Goal: Task Accomplishment & Management: Manage account settings

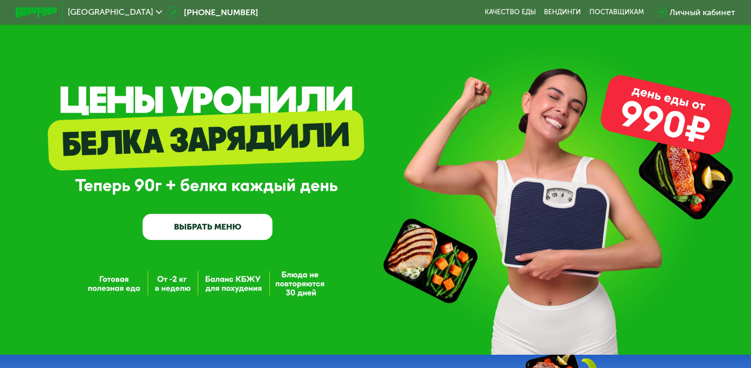
click at [716, 11] on div "Личный кабинет" at bounding box center [702, 12] width 66 height 12
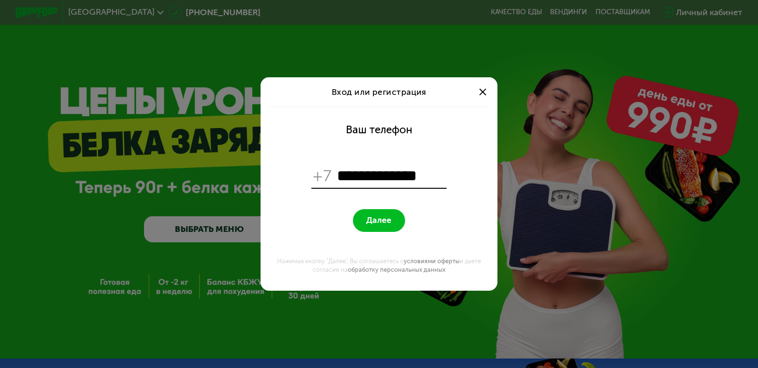
type input "**********"
click at [374, 225] on span "Далее" at bounding box center [378, 220] width 25 height 10
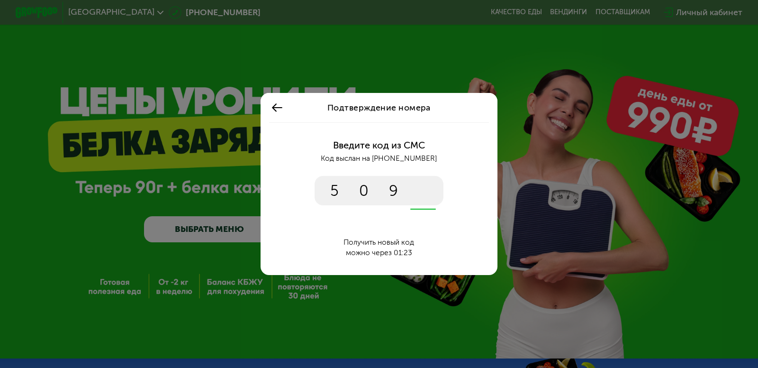
type input "****"
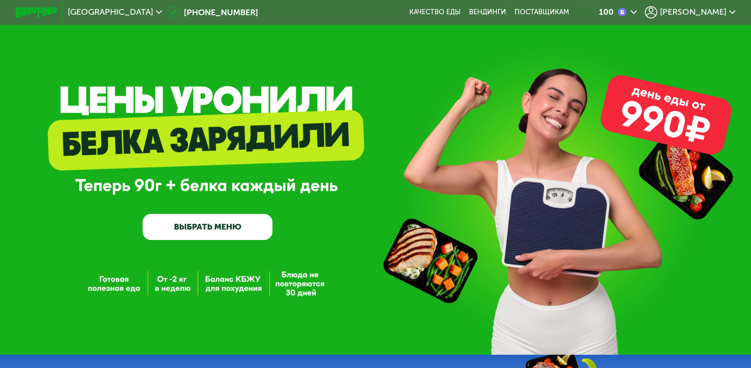
click at [718, 12] on span "[PERSON_NAME]" at bounding box center [693, 12] width 66 height 9
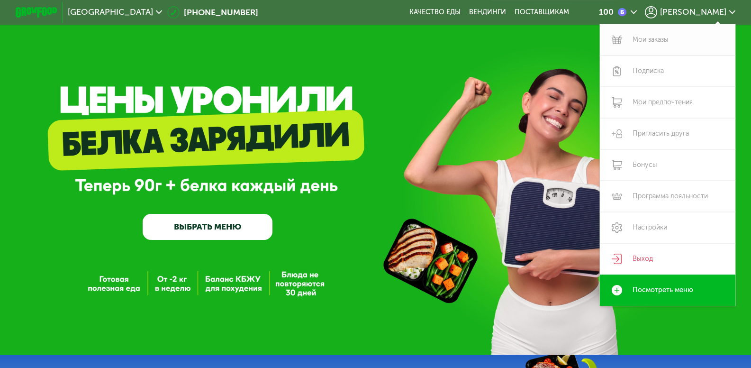
click at [671, 39] on link "Мои заказы" at bounding box center [667, 39] width 135 height 31
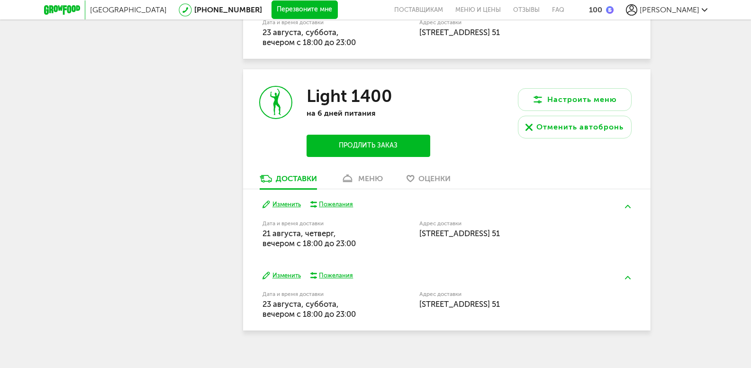
scroll to position [422, 0]
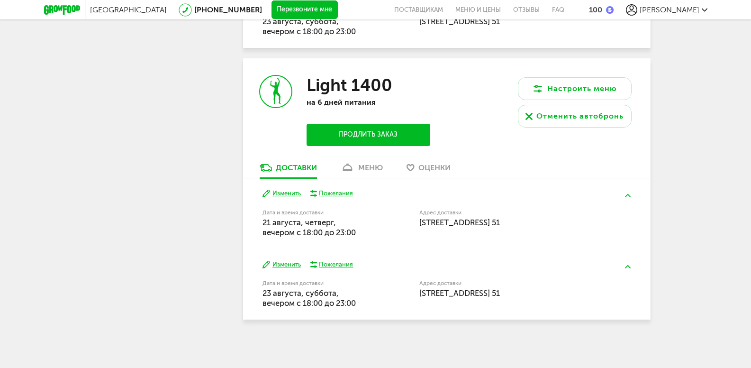
click at [370, 170] on div "меню" at bounding box center [370, 167] width 25 height 9
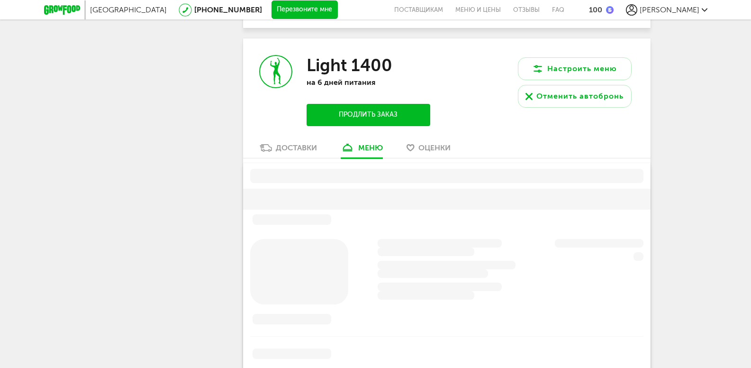
scroll to position [457, 0]
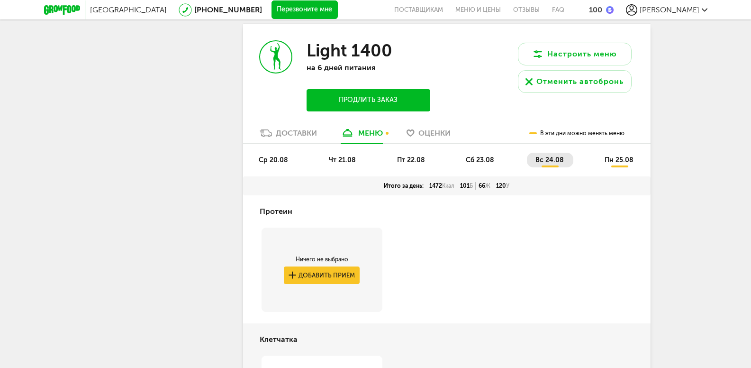
click at [271, 160] on span "ср 20.08" at bounding box center [273, 160] width 29 height 8
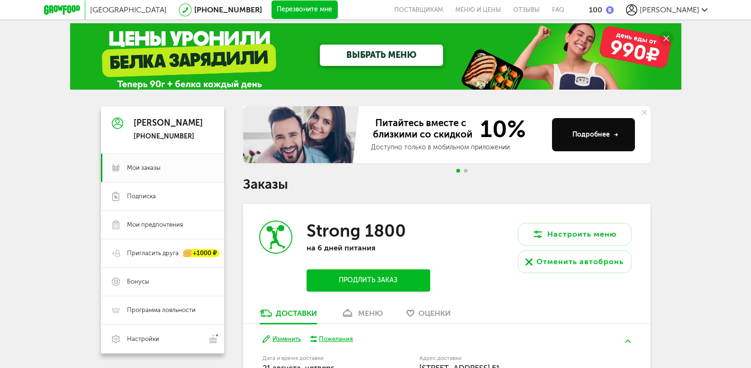
scroll to position [0, 0]
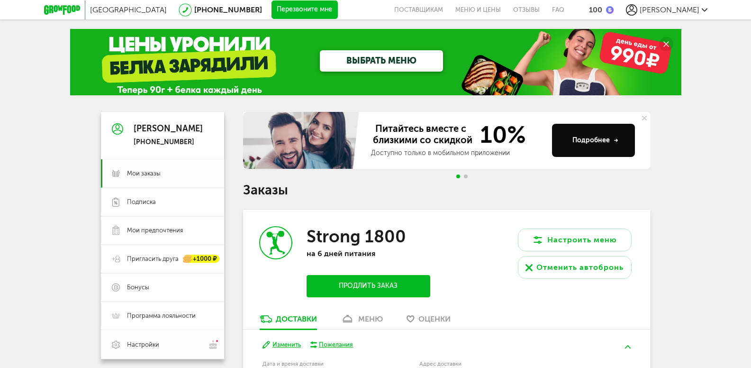
click at [150, 343] on span "Настройки" at bounding box center [143, 344] width 32 height 9
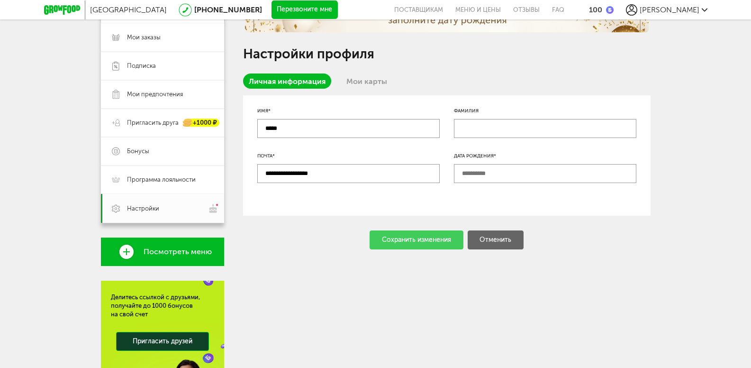
scroll to position [189, 0]
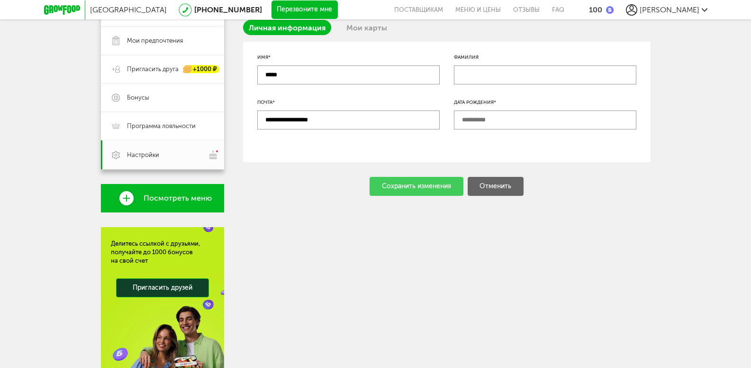
click at [485, 117] on input "text" at bounding box center [545, 119] width 182 height 19
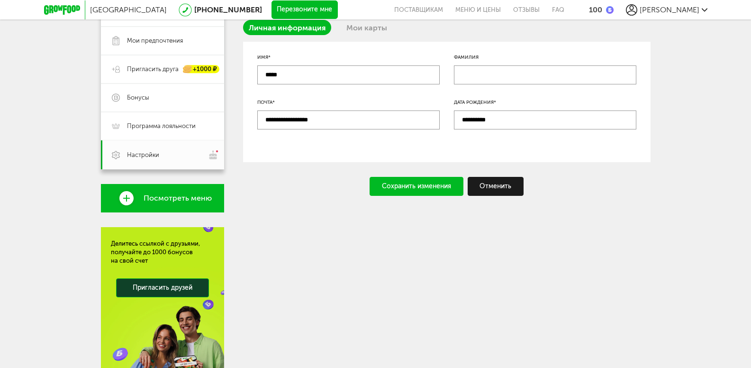
type input "**********"
click at [403, 187] on div "Сохранить изменения" at bounding box center [416, 186] width 94 height 19
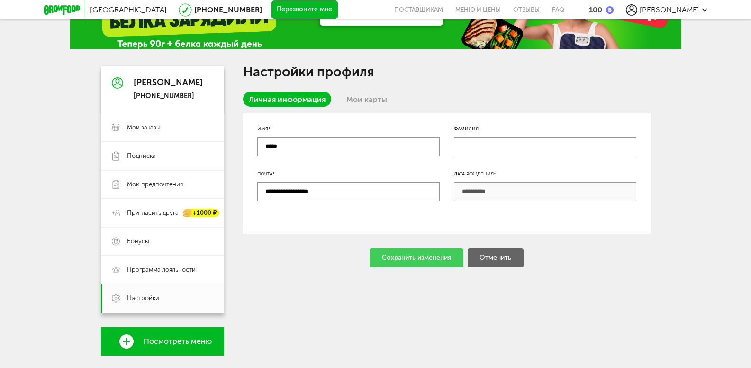
scroll to position [0, 0]
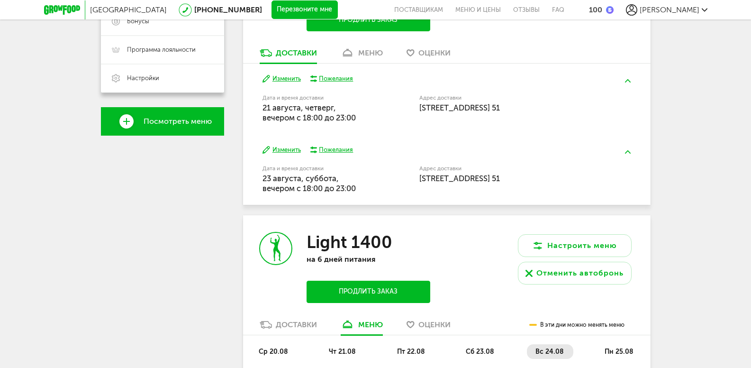
scroll to position [457, 0]
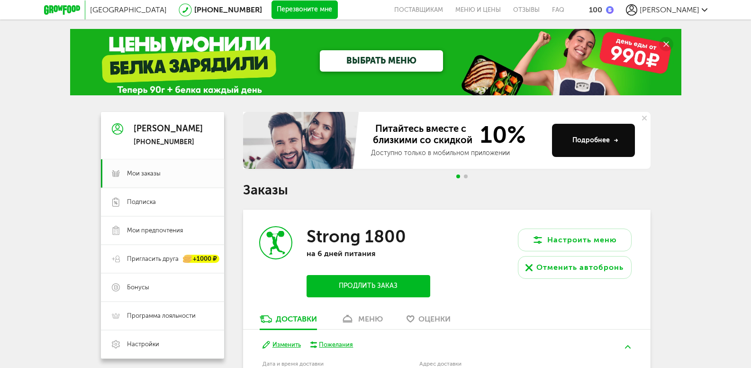
click at [58, 7] on icon at bounding box center [62, 9] width 36 height 9
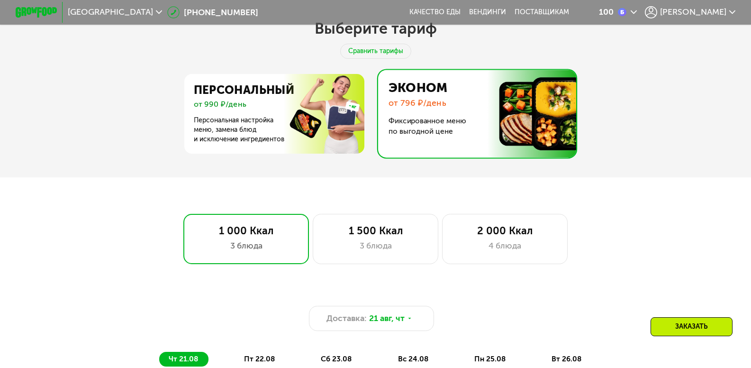
scroll to position [426, 0]
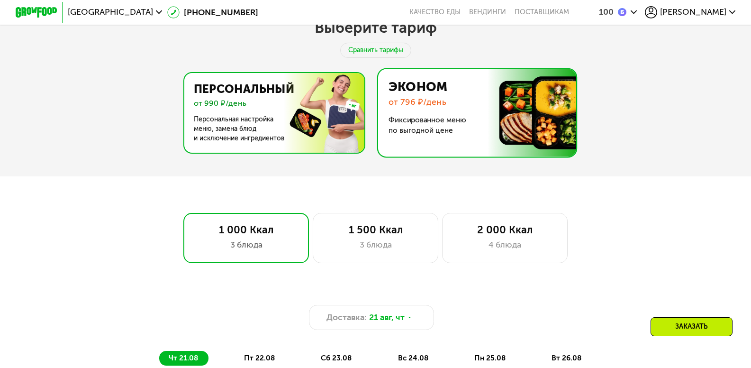
click at [240, 107] on img at bounding box center [271, 113] width 184 height 80
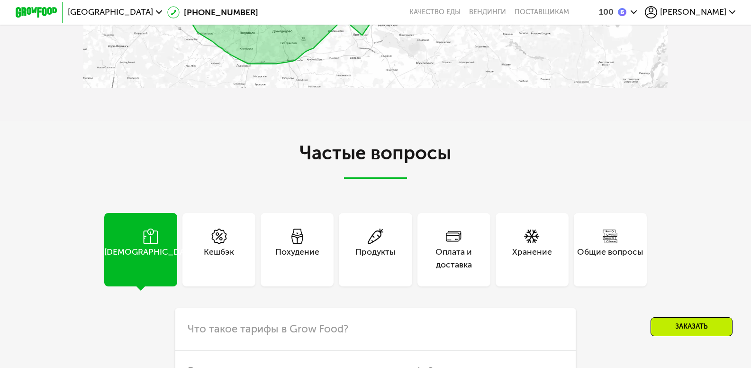
scroll to position [2652, 0]
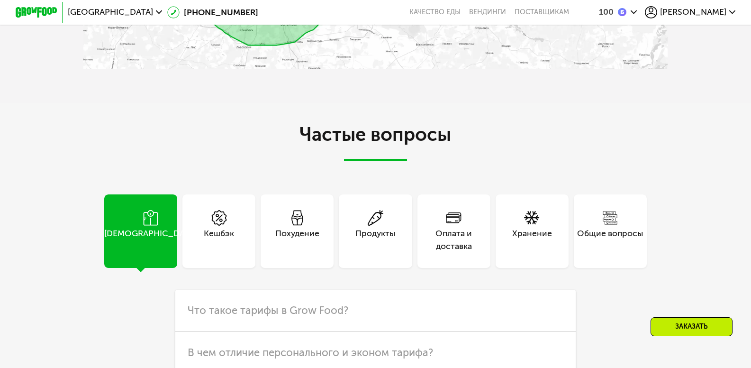
click at [623, 247] on div "Общие вопросы" at bounding box center [610, 239] width 66 height 25
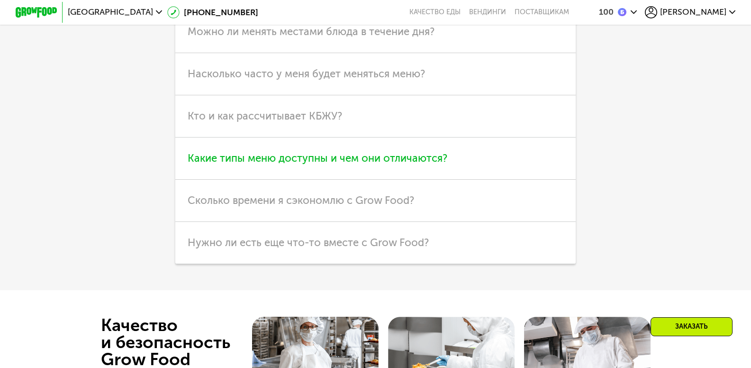
scroll to position [2936, 0]
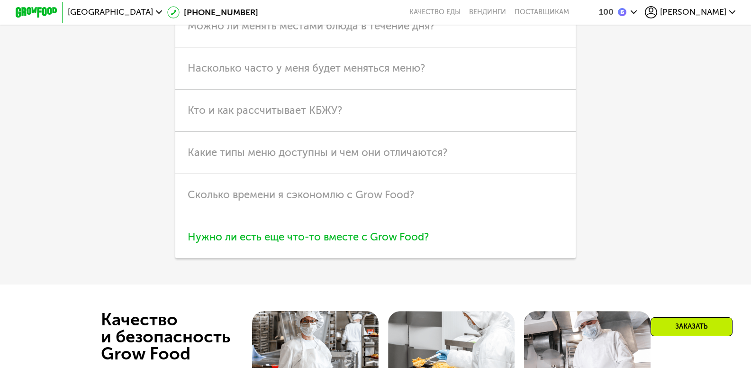
click at [395, 243] on span "Нужно ли есть еще что-то вместе с Grow Food?" at bounding box center [308, 236] width 241 height 13
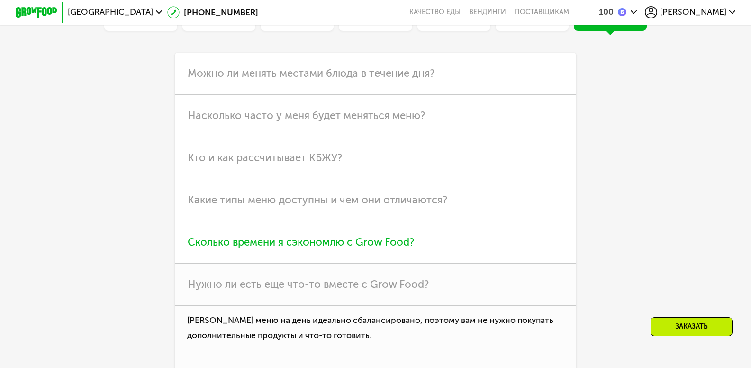
scroll to position [2794, 0]
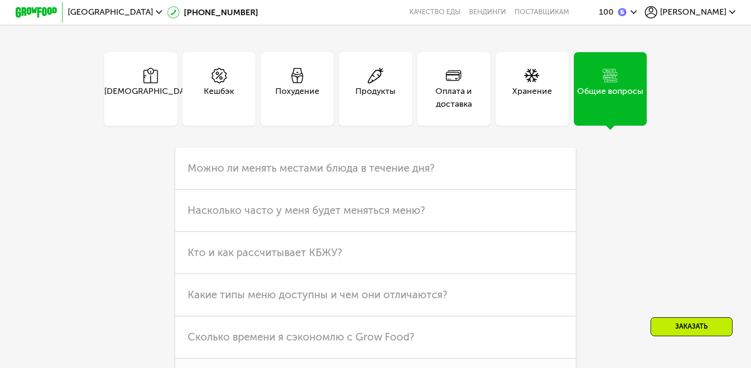
click at [521, 110] on div "Хранение" at bounding box center [532, 97] width 40 height 25
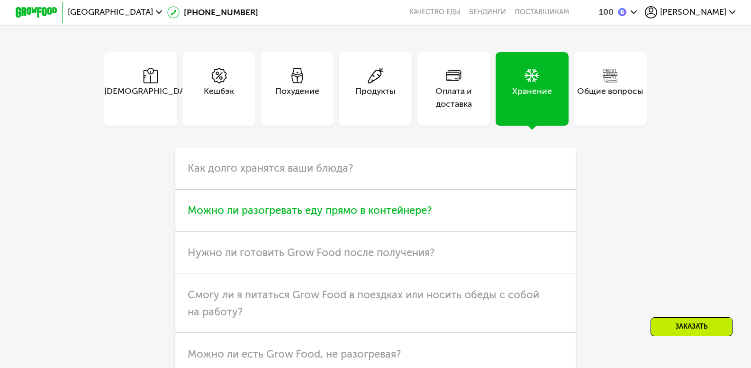
click at [344, 216] on span "Можно ли разогревать еду прямо в контейнере?" at bounding box center [310, 210] width 244 height 13
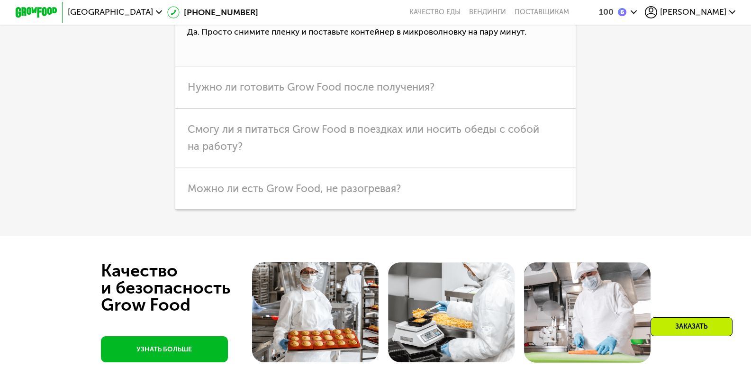
scroll to position [3031, 0]
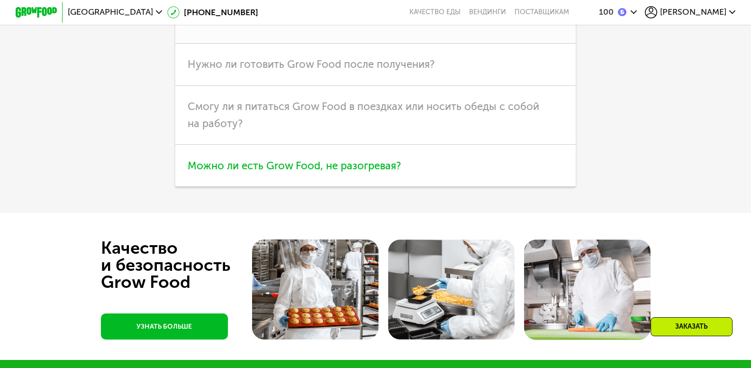
click at [390, 172] on span "Можно ли есть Grow Food, не разогревая?" at bounding box center [294, 165] width 213 height 13
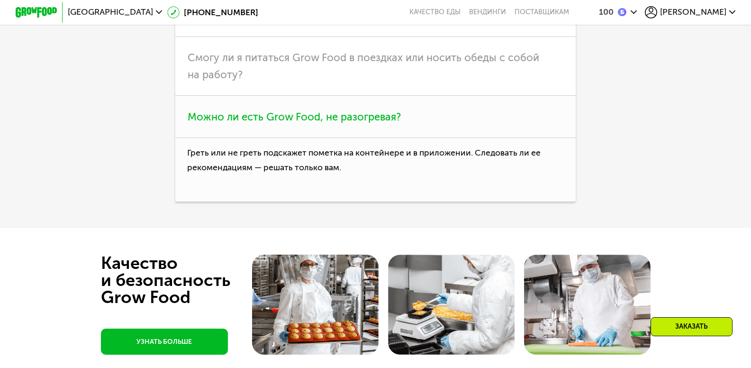
scroll to position [2984, 0]
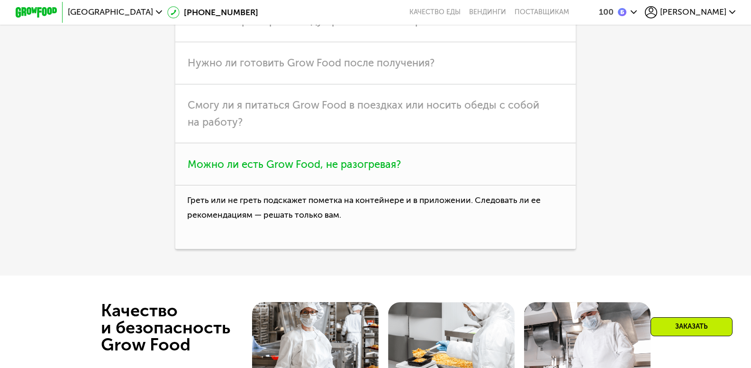
click at [361, 170] on span "Можно ли есть Grow Food, не разогревая?" at bounding box center [294, 164] width 213 height 13
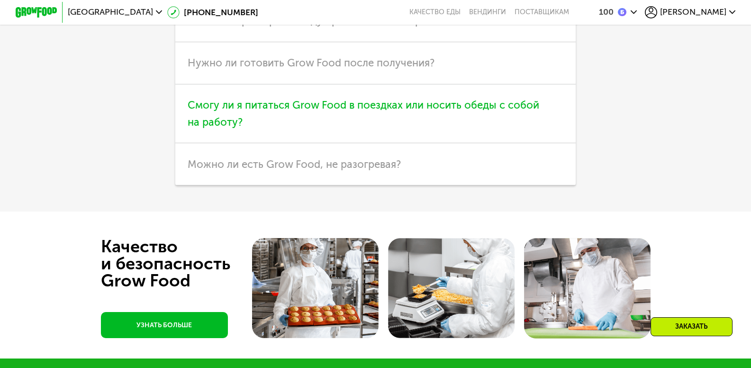
click at [373, 135] on h3 "Смогу ли я питаться Grow Food в поездках или носить обеды с собой на работу?" at bounding box center [375, 113] width 400 height 59
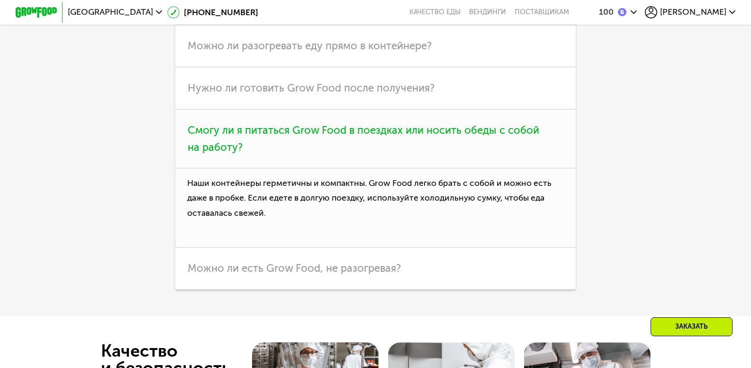
scroll to position [2936, 0]
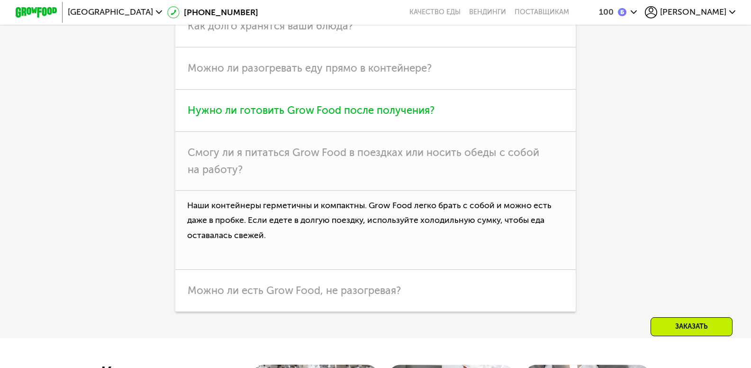
click at [372, 132] on h3 "Нужно ли готовить Grow Food после получения?" at bounding box center [375, 111] width 400 height 42
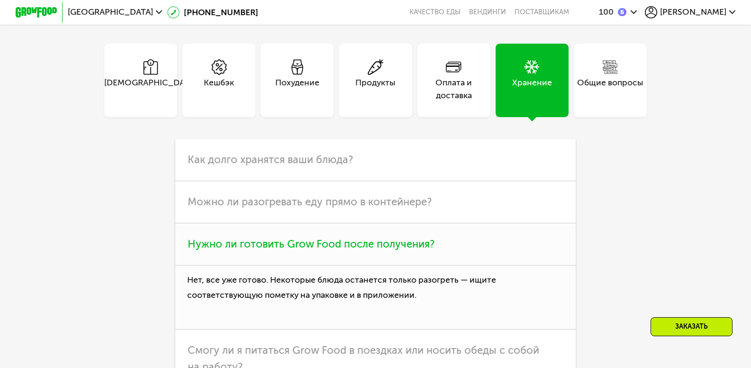
scroll to position [2794, 0]
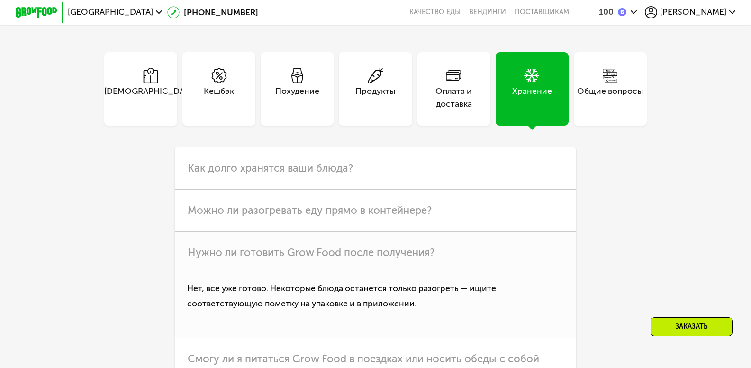
click at [455, 125] on div "Оплата и доставка" at bounding box center [453, 88] width 73 height 73
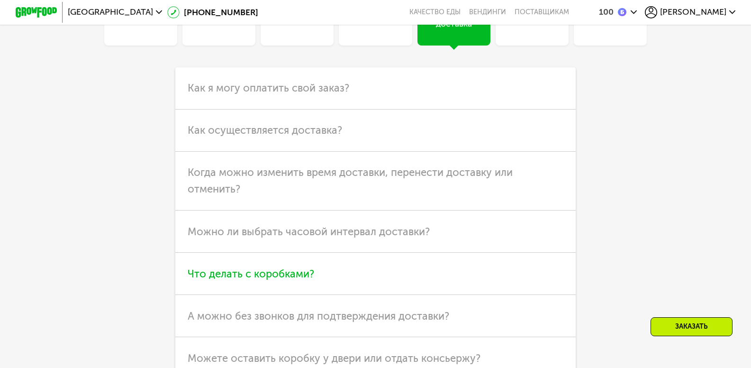
scroll to position [2936, 0]
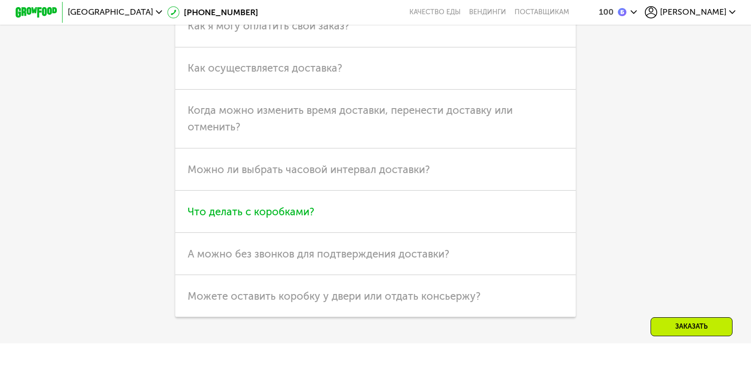
click at [292, 218] on span "Что делать с коробками?" at bounding box center [251, 211] width 126 height 13
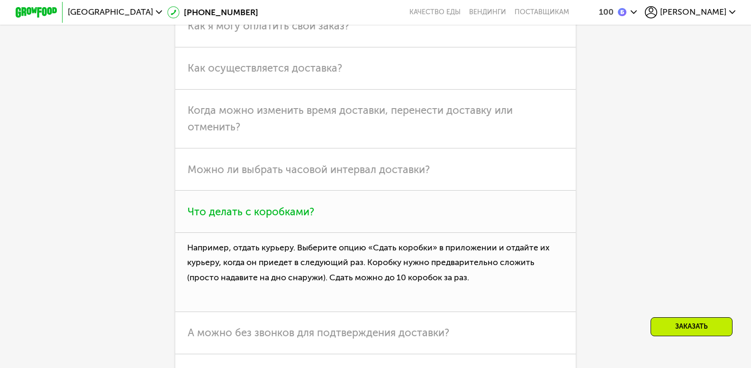
scroll to position [3078, 0]
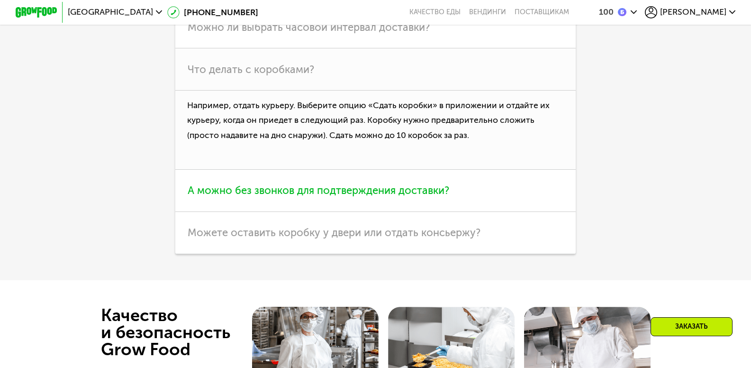
click at [359, 197] on span "А можно без звонков для подтверждения доставки?" at bounding box center [318, 190] width 261 height 13
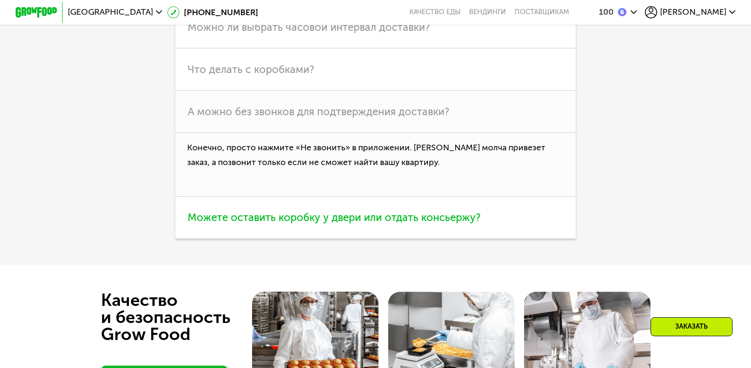
click at [372, 224] on span "Можете оставить коробку у двери или отдать консьержу?" at bounding box center [334, 217] width 293 height 13
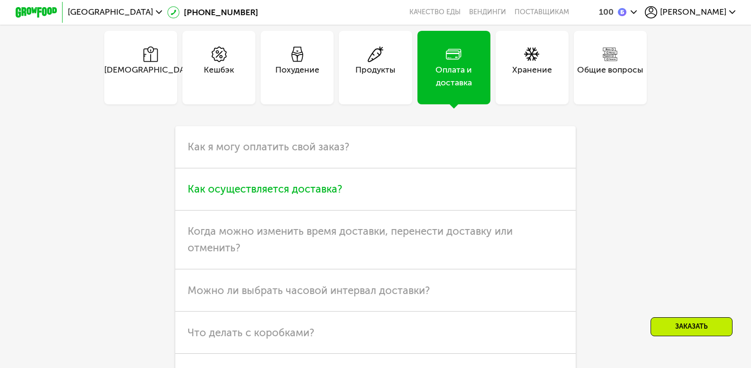
scroll to position [2700, 0]
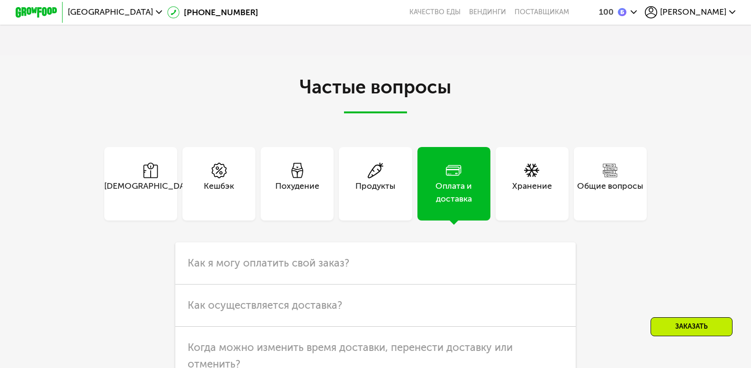
click at [717, 13] on span "[PERSON_NAME]" at bounding box center [693, 12] width 66 height 9
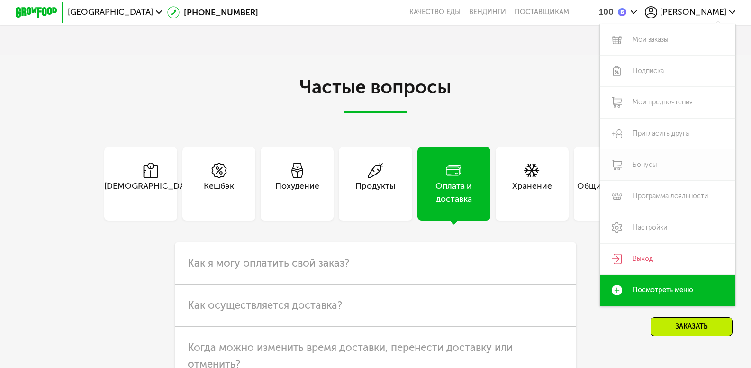
click at [655, 168] on link "Бонусы" at bounding box center [667, 164] width 135 height 31
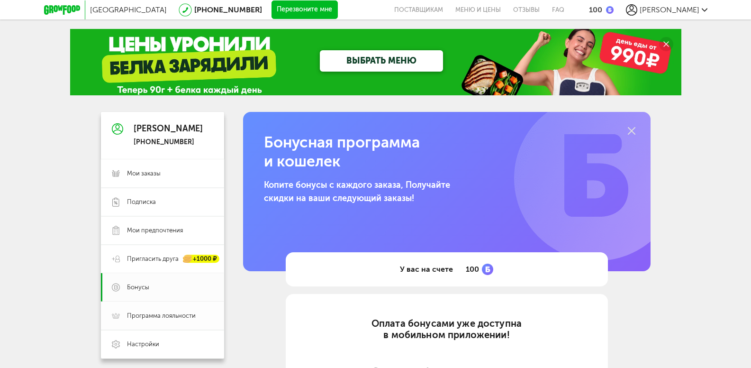
click at [140, 315] on span "Программа лояльности" at bounding box center [161, 315] width 69 height 9
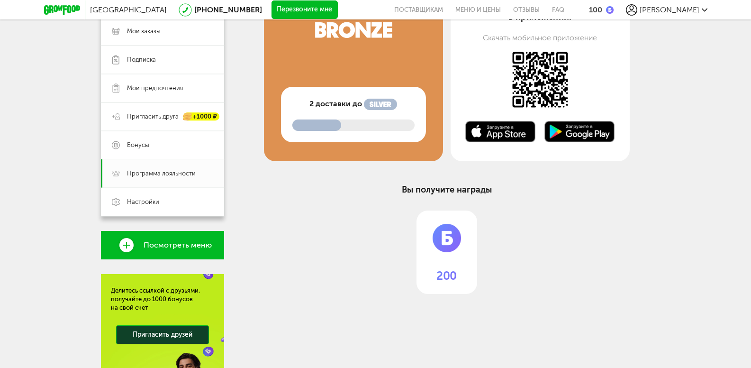
scroll to position [47, 0]
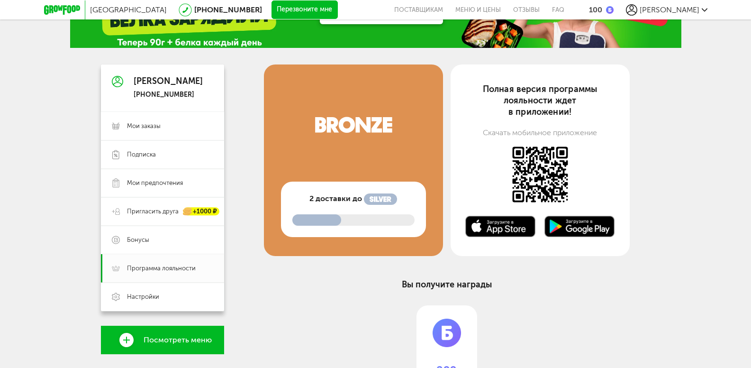
click at [350, 206] on div "2 доставки до" at bounding box center [353, 208] width 145 height 55
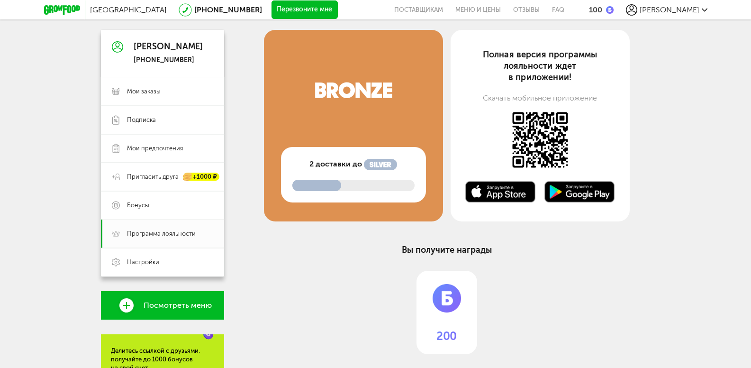
scroll to position [83, 0]
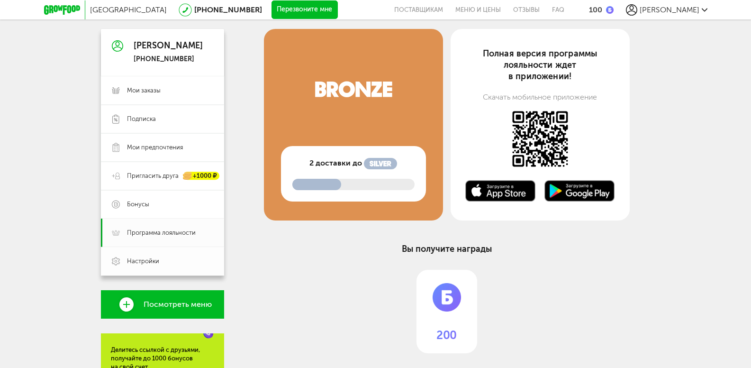
click at [172, 261] on span "Настройки" at bounding box center [170, 261] width 86 height 9
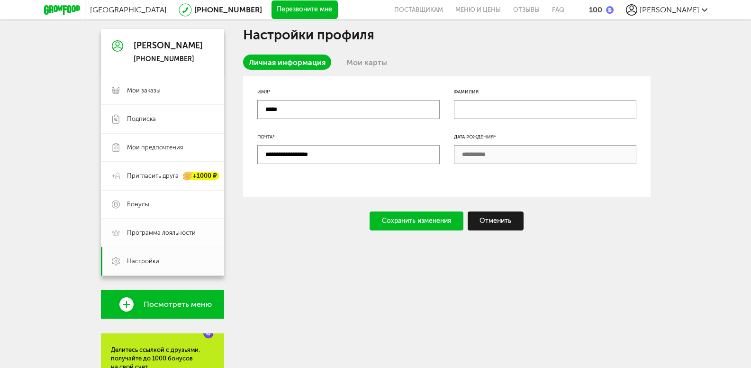
click at [163, 230] on span "Программа лояльности" at bounding box center [161, 232] width 69 height 9
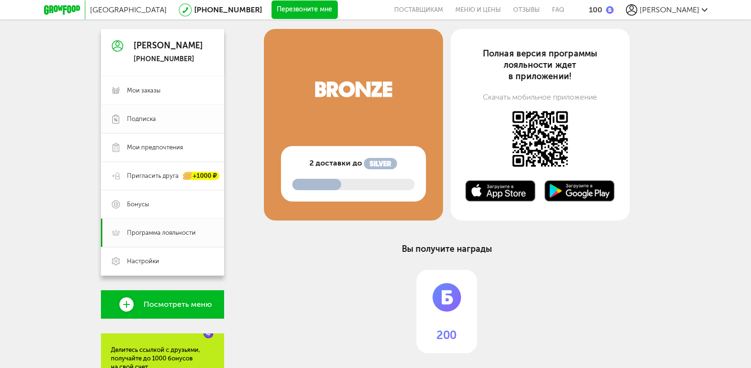
click at [176, 117] on span "Подписка" at bounding box center [170, 119] width 86 height 9
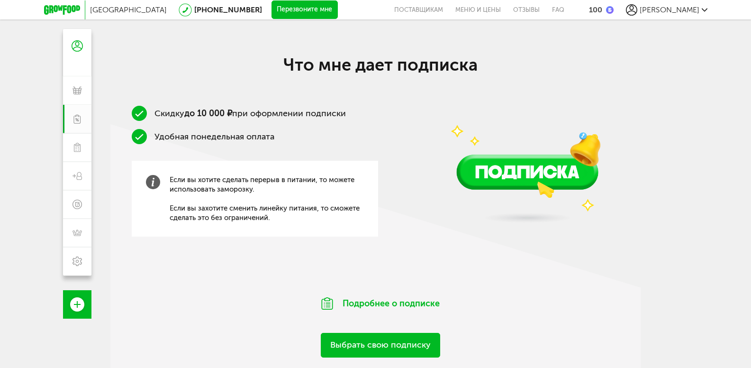
click at [206, 300] on div "Подробнее о подписке" at bounding box center [380, 303] width 540 height 36
click at [77, 263] on icon at bounding box center [76, 260] width 9 height 9
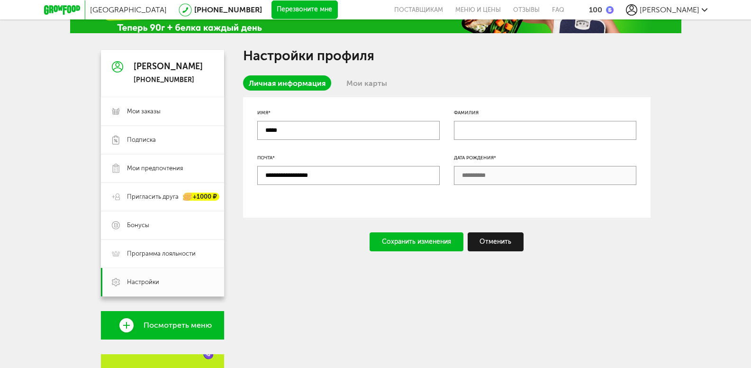
scroll to position [59, 0]
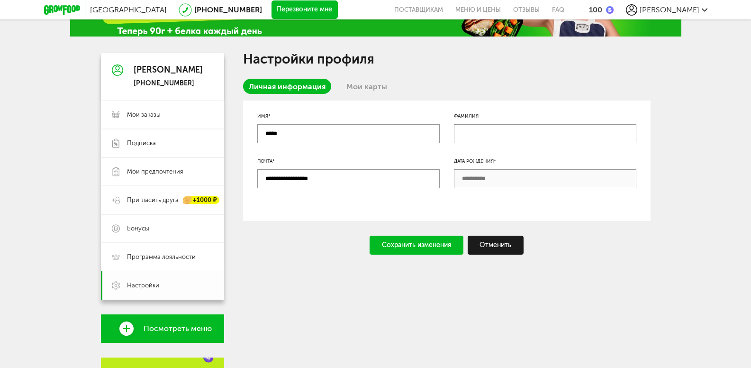
click at [141, 283] on span "Настройки" at bounding box center [143, 285] width 32 height 9
click at [151, 256] on span "Программа лояльности" at bounding box center [161, 256] width 69 height 9
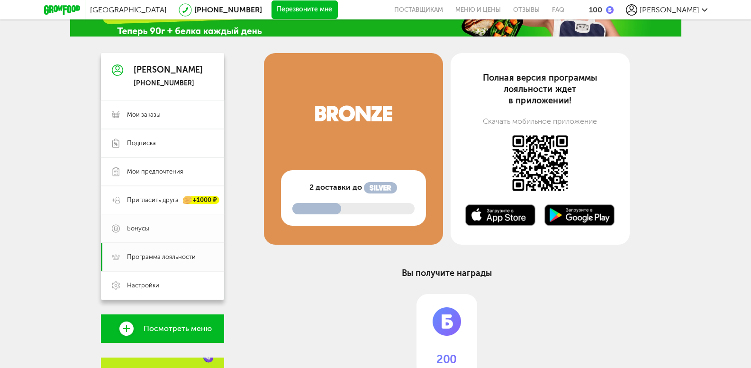
click at [149, 229] on span "Бонусы" at bounding box center [170, 228] width 86 height 9
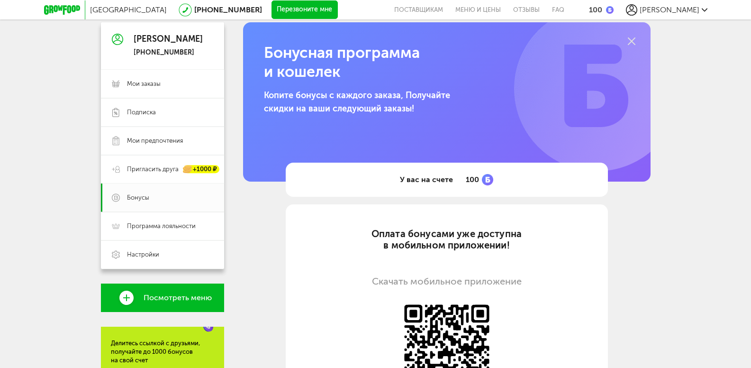
scroll to position [59, 0]
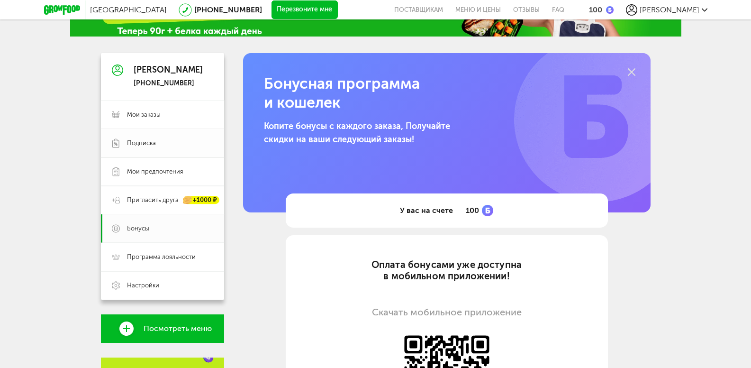
click at [144, 141] on span "Подписка" at bounding box center [141, 143] width 29 height 9
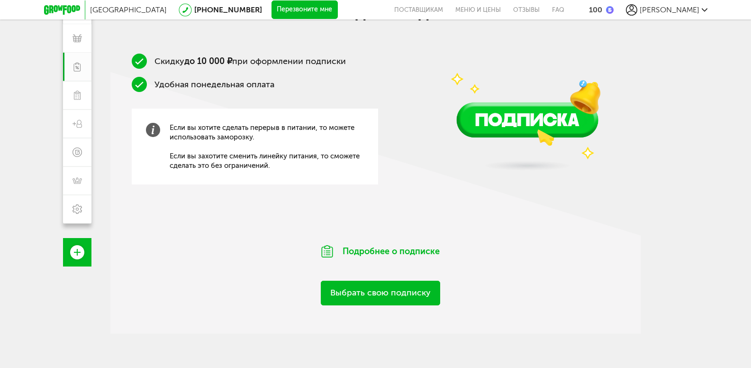
scroll to position [150, 0]
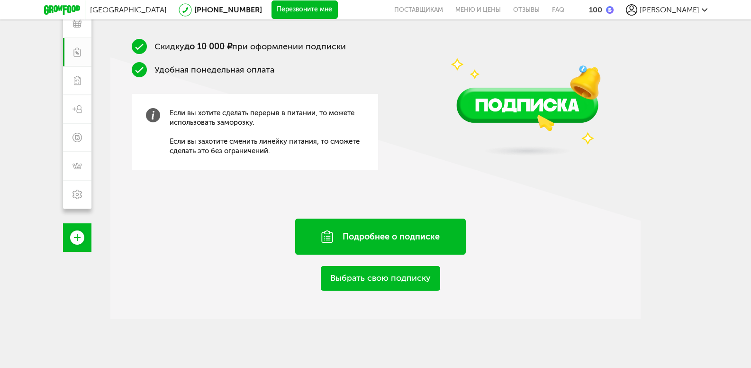
click at [353, 237] on div "Подробнее о подписке" at bounding box center [380, 236] width 170 height 36
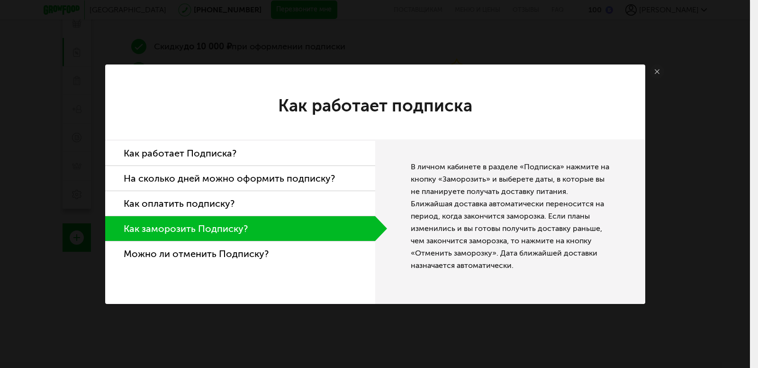
click at [216, 153] on li "Как работает Подписка?" at bounding box center [240, 153] width 270 height 25
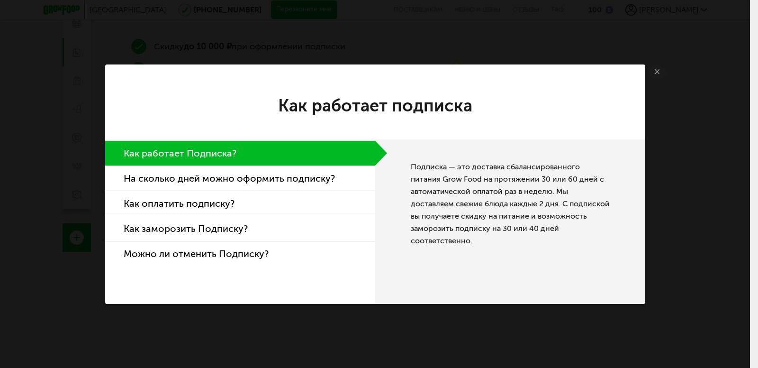
click at [224, 179] on li "На сколько дней можно оформить подписку?" at bounding box center [240, 178] width 270 height 25
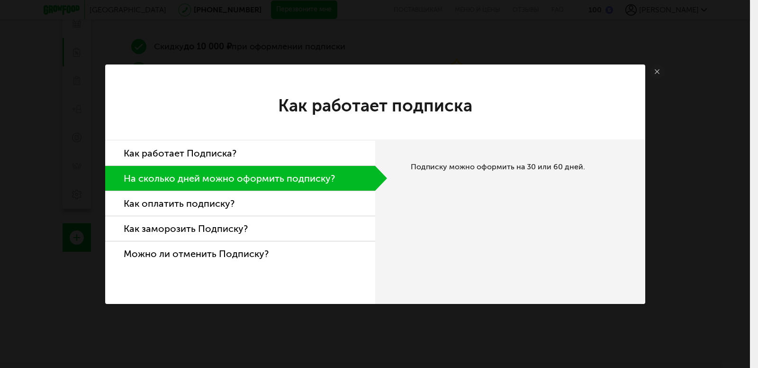
click at [219, 201] on li "Как оплатить подписку?" at bounding box center [240, 203] width 270 height 25
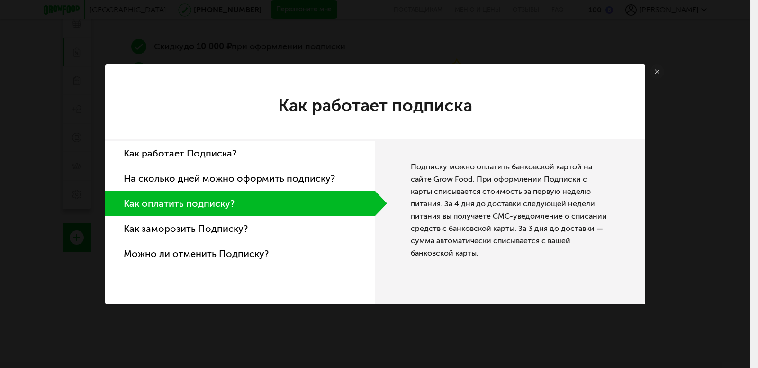
click at [210, 226] on li "Как заморозить Подписку?" at bounding box center [240, 228] width 270 height 25
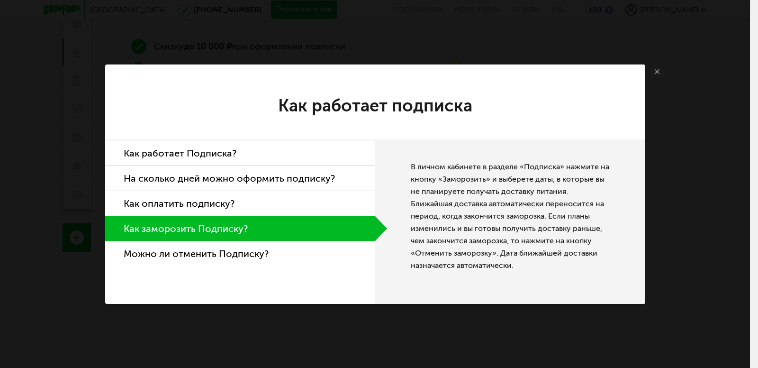
click at [215, 252] on li "Можно ли отменить Подписку?" at bounding box center [240, 253] width 270 height 25
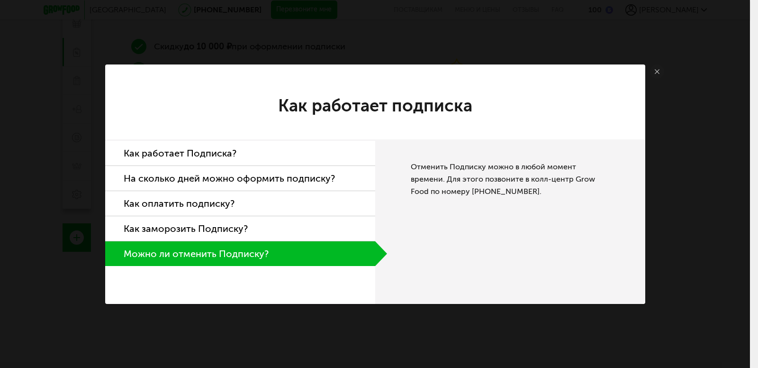
click at [657, 71] on use at bounding box center [657, 71] width 5 height 5
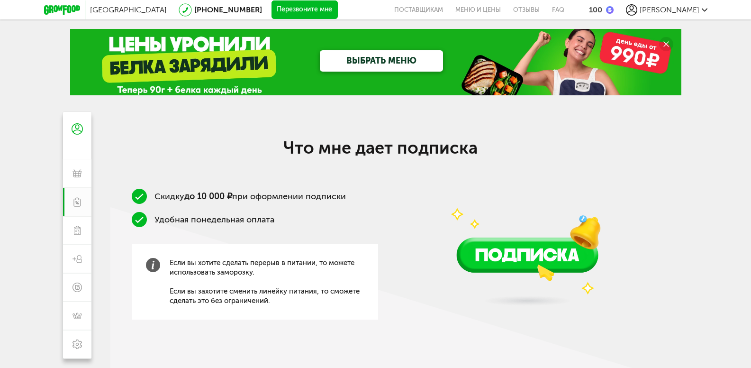
click at [58, 10] on icon at bounding box center [62, 9] width 36 height 9
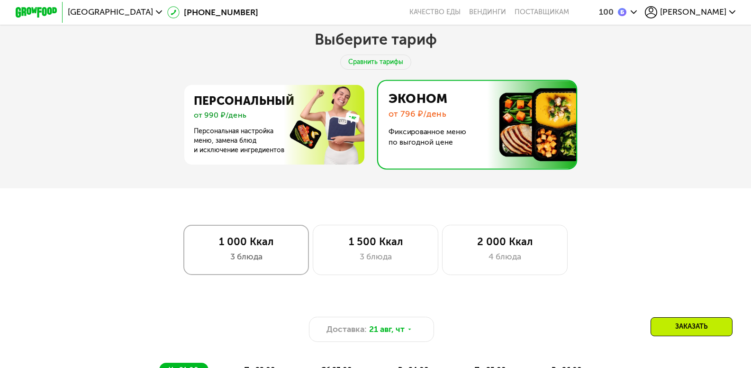
scroll to position [284, 0]
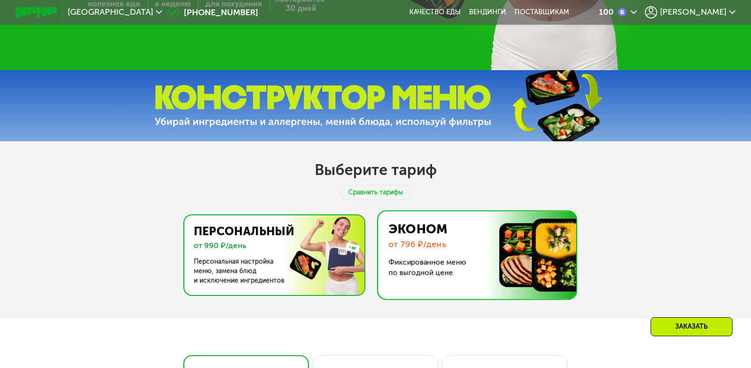
click at [244, 241] on img at bounding box center [271, 255] width 184 height 80
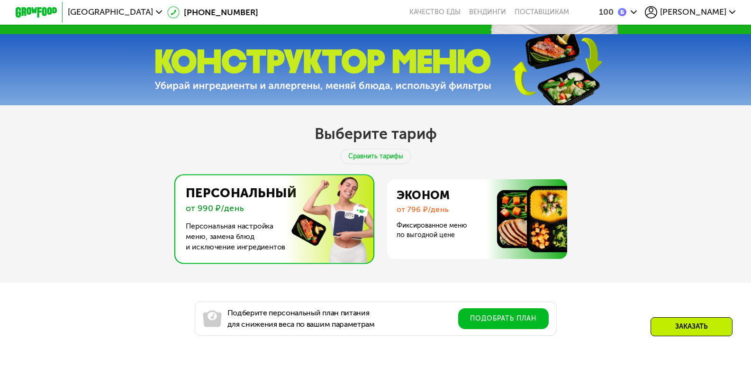
scroll to position [474, 0]
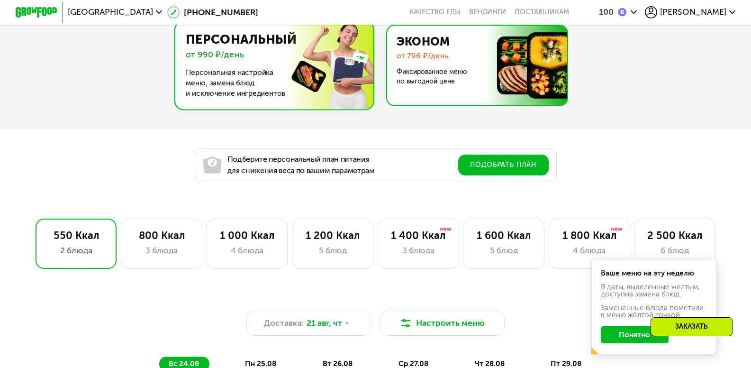
click at [449, 84] on img at bounding box center [474, 66] width 184 height 80
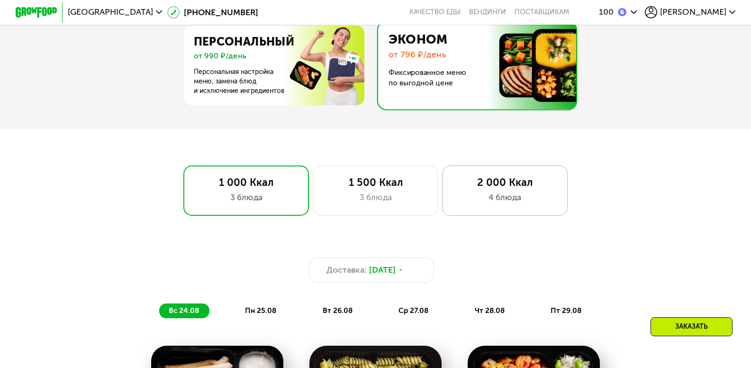
click at [504, 203] on div "4 блюда" at bounding box center [504, 197] width 103 height 12
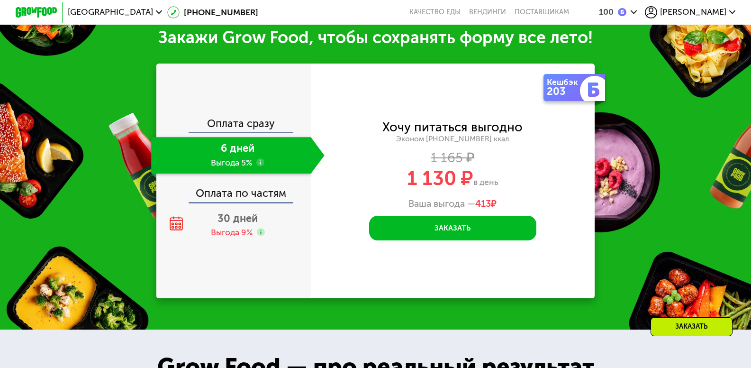
scroll to position [1184, 0]
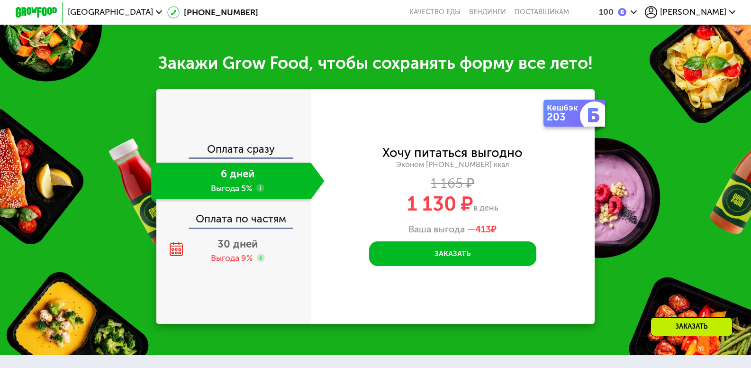
click at [259, 192] on use at bounding box center [260, 188] width 9 height 9
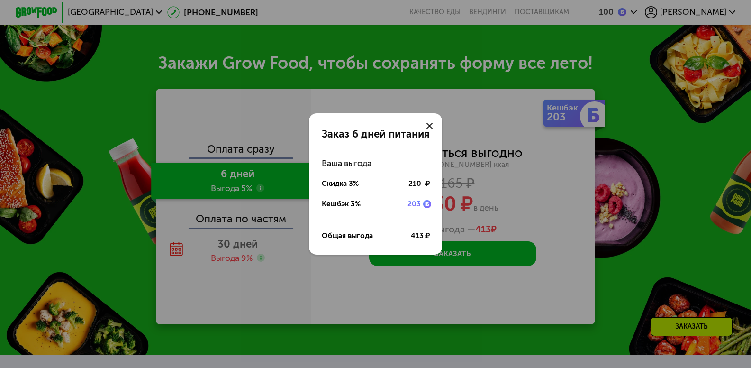
click at [643, 233] on div "Заказ 6 дней питания Ваша выгода Скидка 3% 210 ₽ Кешбэк 3% 203 Общая выгода 413…" at bounding box center [375, 184] width 751 height 368
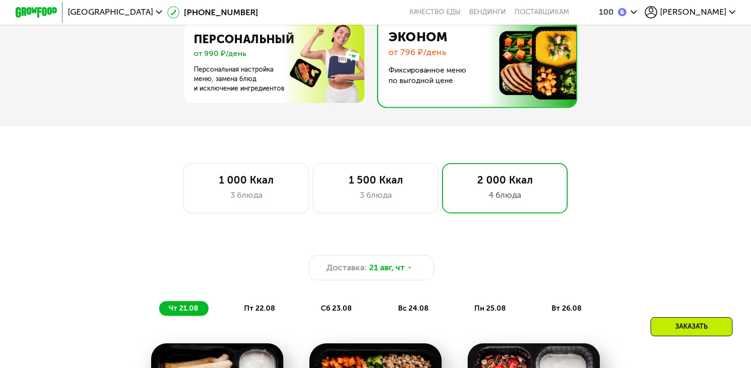
scroll to position [474, 0]
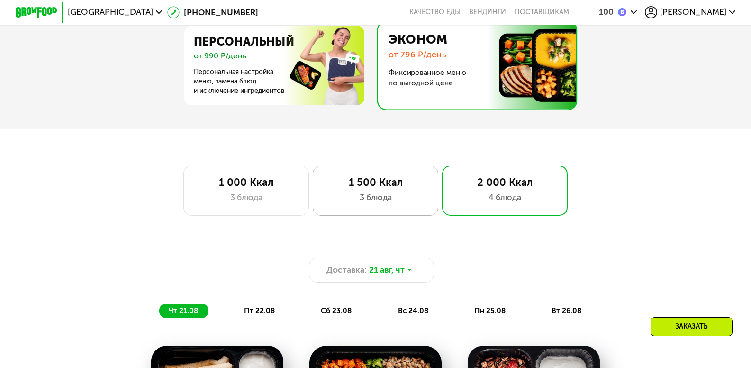
click at [399, 202] on div "3 блюда" at bounding box center [374, 197] width 103 height 12
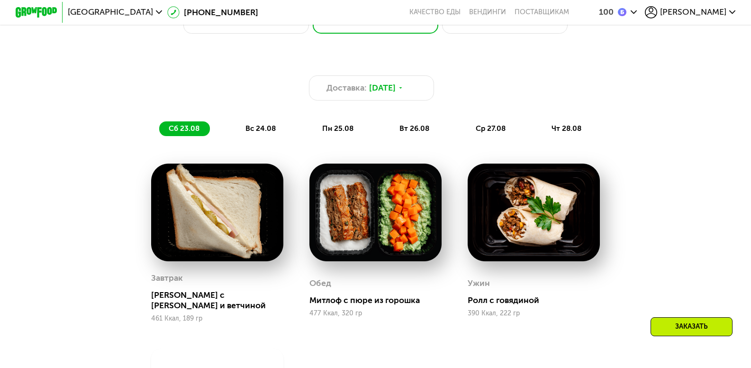
scroll to position [568, 0]
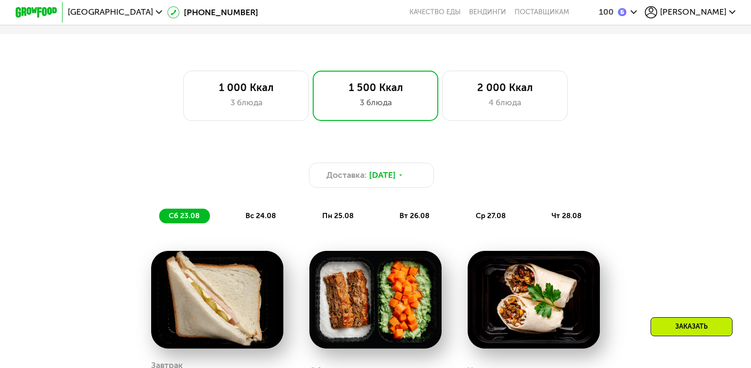
click at [261, 220] on span "вс 24.08" at bounding box center [260, 215] width 30 height 9
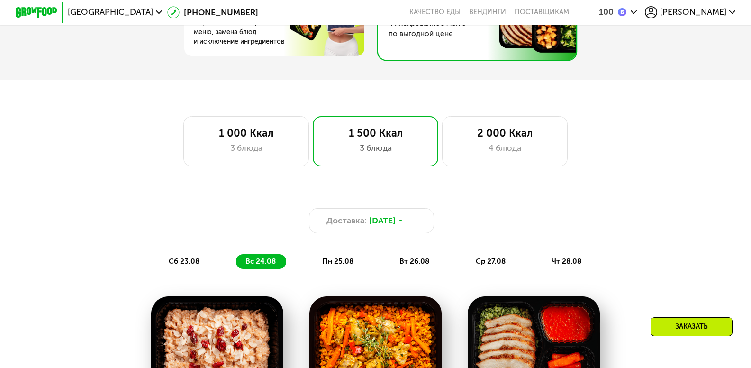
scroll to position [521, 0]
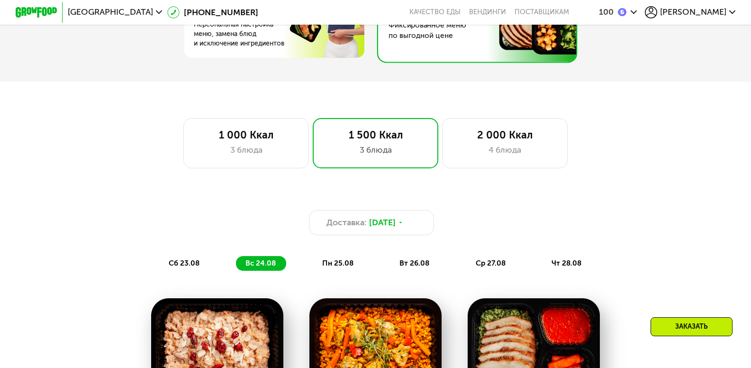
click at [328, 266] on span "пн 25.08" at bounding box center [337, 263] width 31 height 9
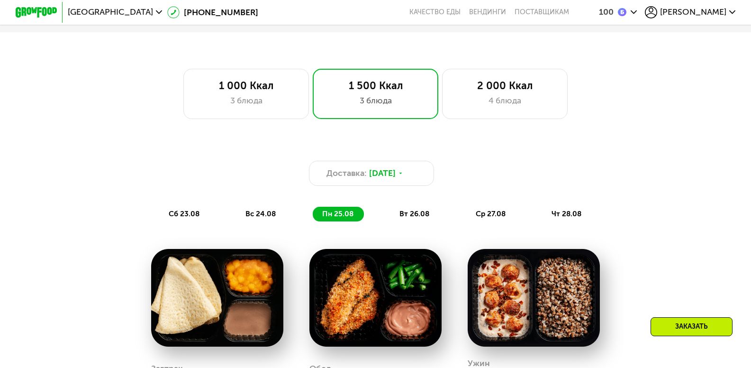
scroll to position [568, 0]
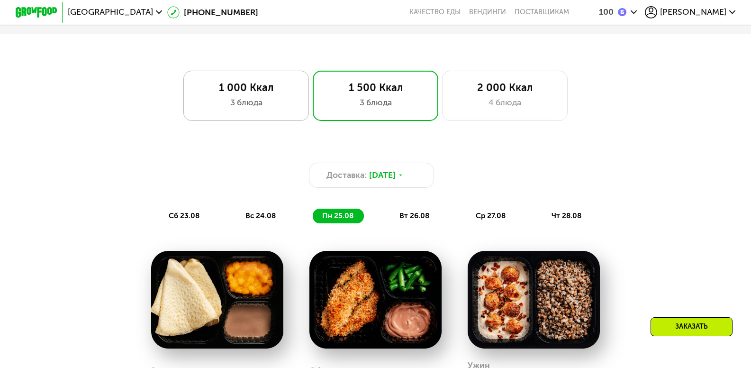
click at [255, 108] on div "3 блюда" at bounding box center [245, 102] width 103 height 12
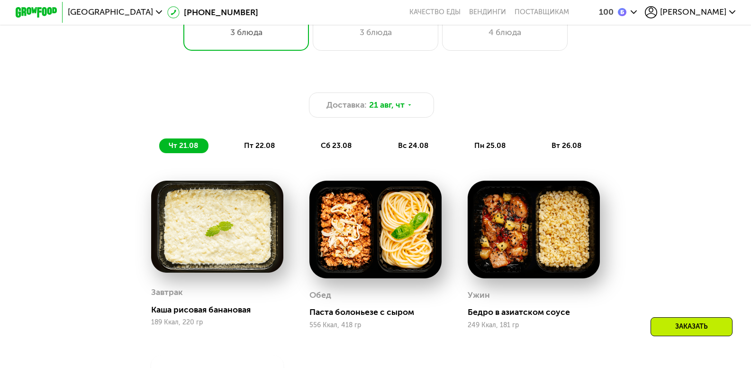
scroll to position [663, 0]
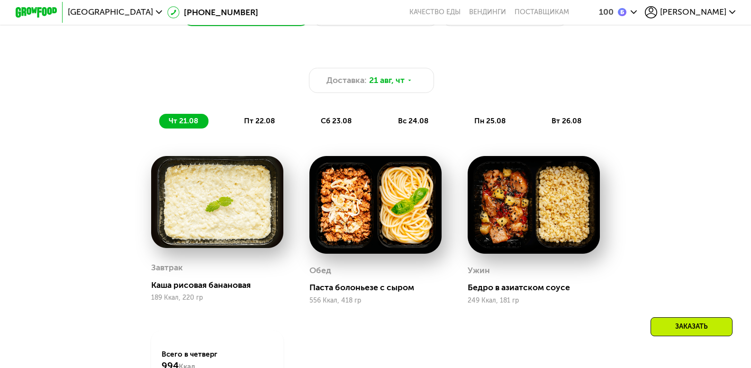
click at [257, 125] on span "пт 22.08" at bounding box center [259, 121] width 31 height 9
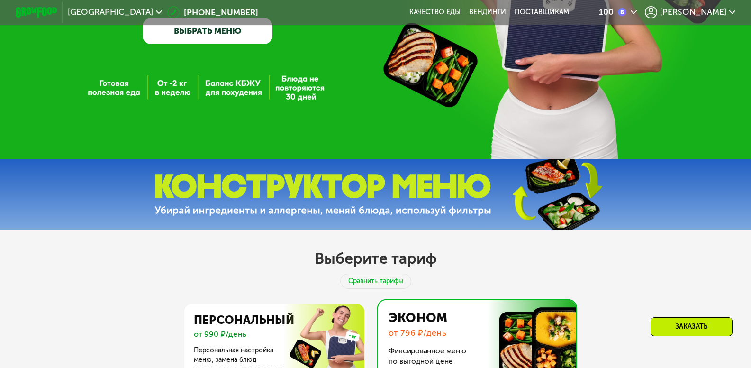
scroll to position [189, 0]
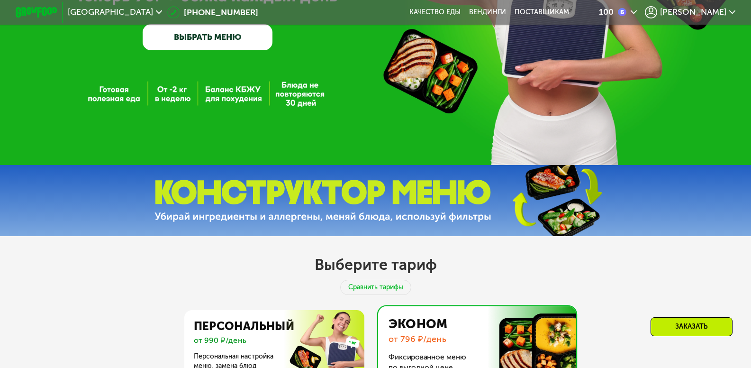
click at [40, 10] on img at bounding box center [36, 12] width 41 height 11
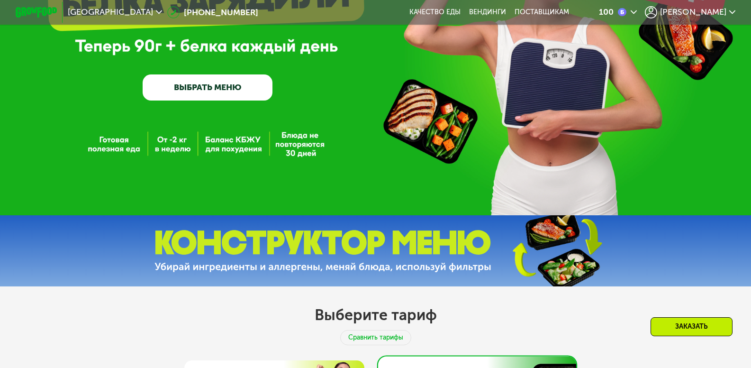
scroll to position [95, 0]
